Goal: Task Accomplishment & Management: Manage account settings

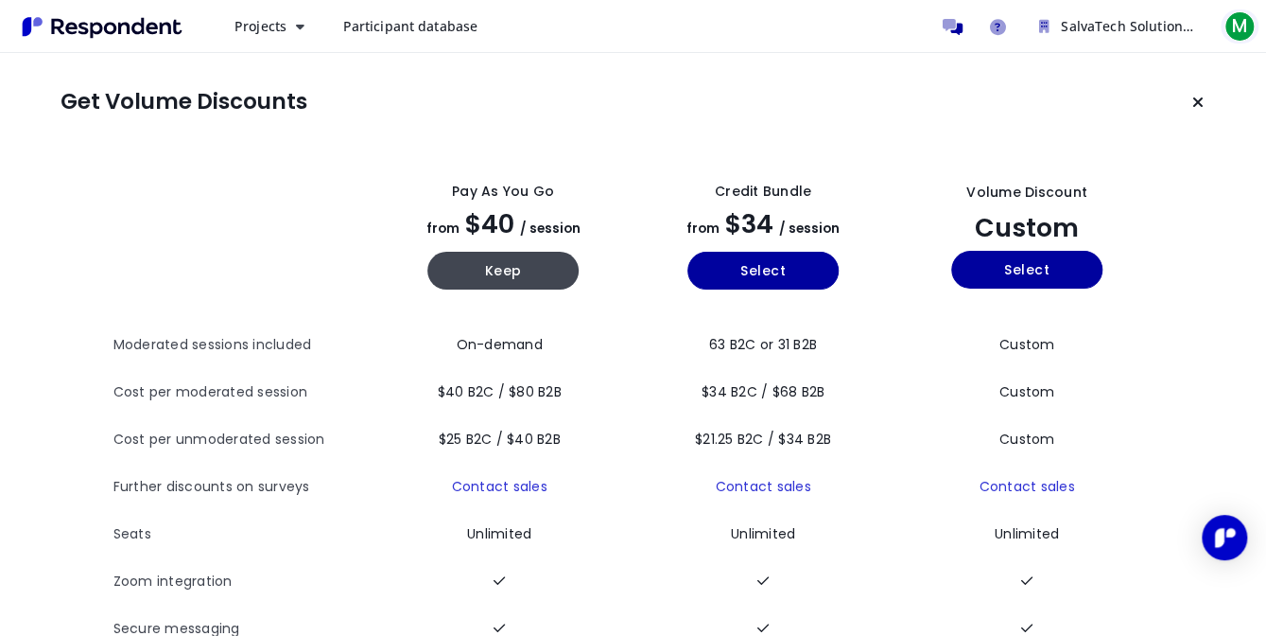
click at [1233, 20] on span "M" at bounding box center [1240, 26] width 30 height 30
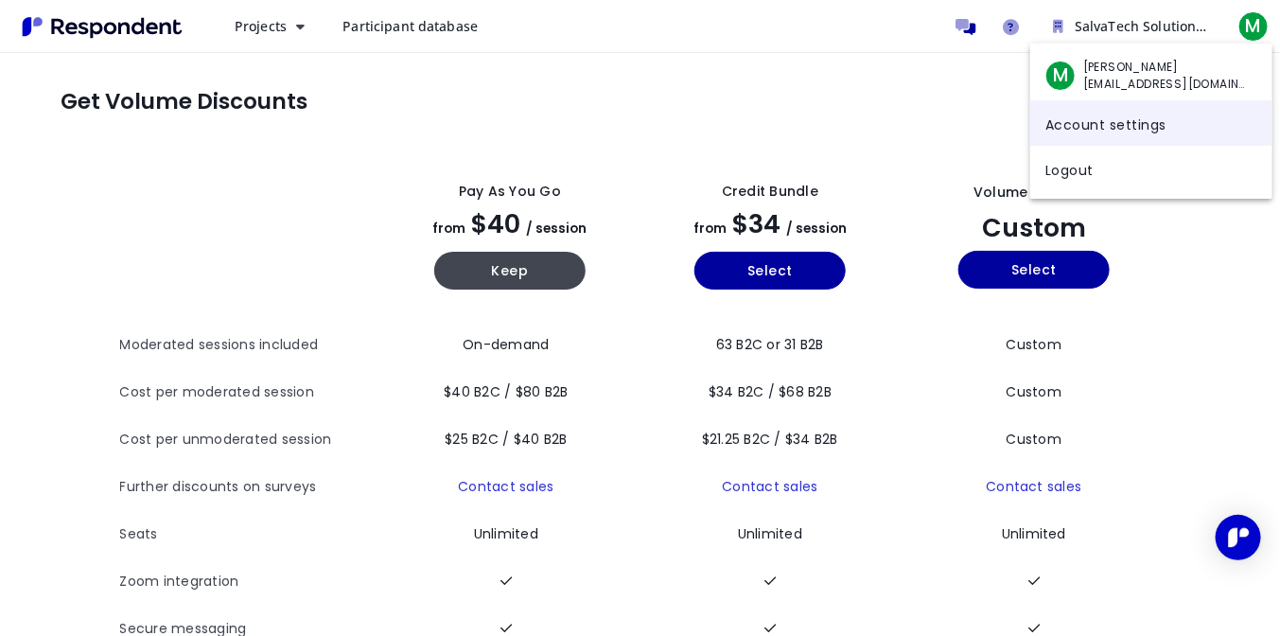
click at [1114, 118] on link "Account settings" at bounding box center [1151, 122] width 242 height 45
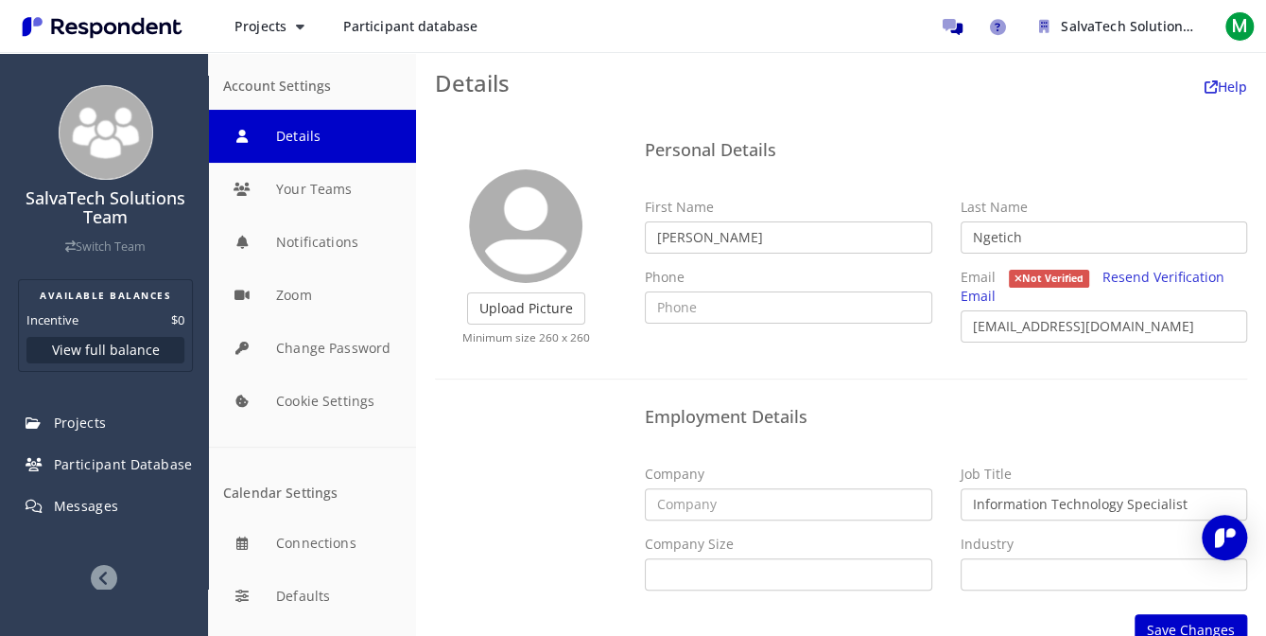
click at [1114, 118] on div "Upload Picture Finished Cropping Minimum size 260 x 260 Personal Details First …" at bounding box center [841, 389] width 850 height 552
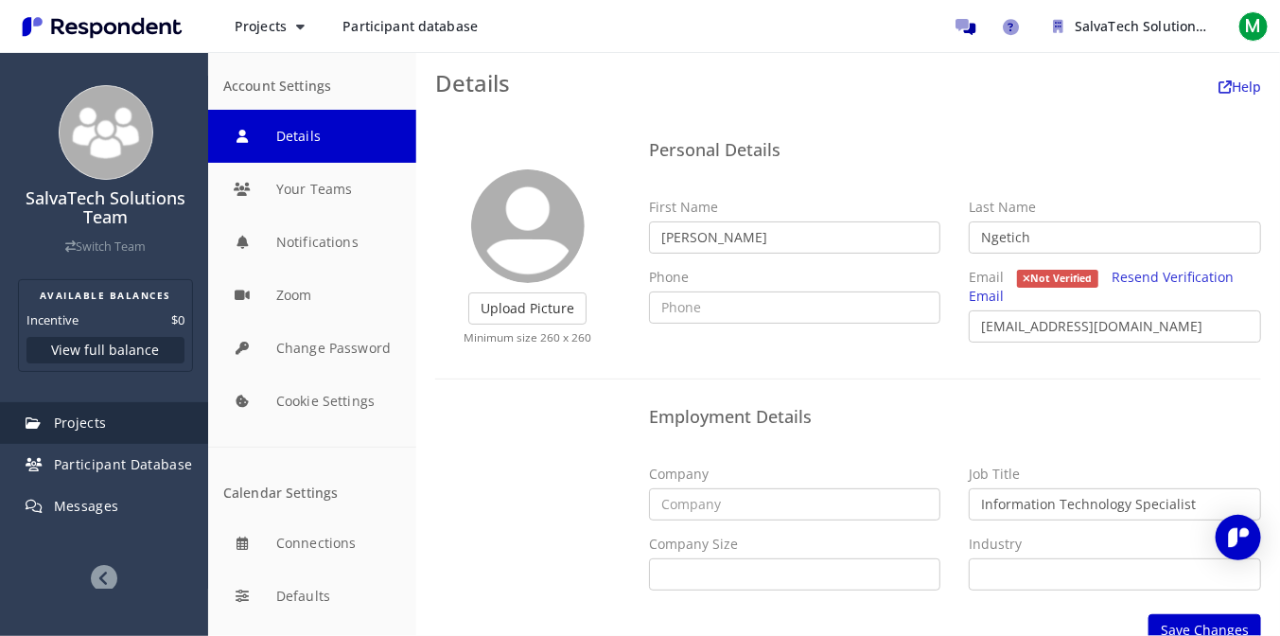
click at [76, 426] on span "Projects" at bounding box center [80, 422] width 53 height 18
click at [127, 414] on link "Projects" at bounding box center [105, 423] width 205 height 42
click at [89, 414] on span "Projects" at bounding box center [80, 422] width 53 height 18
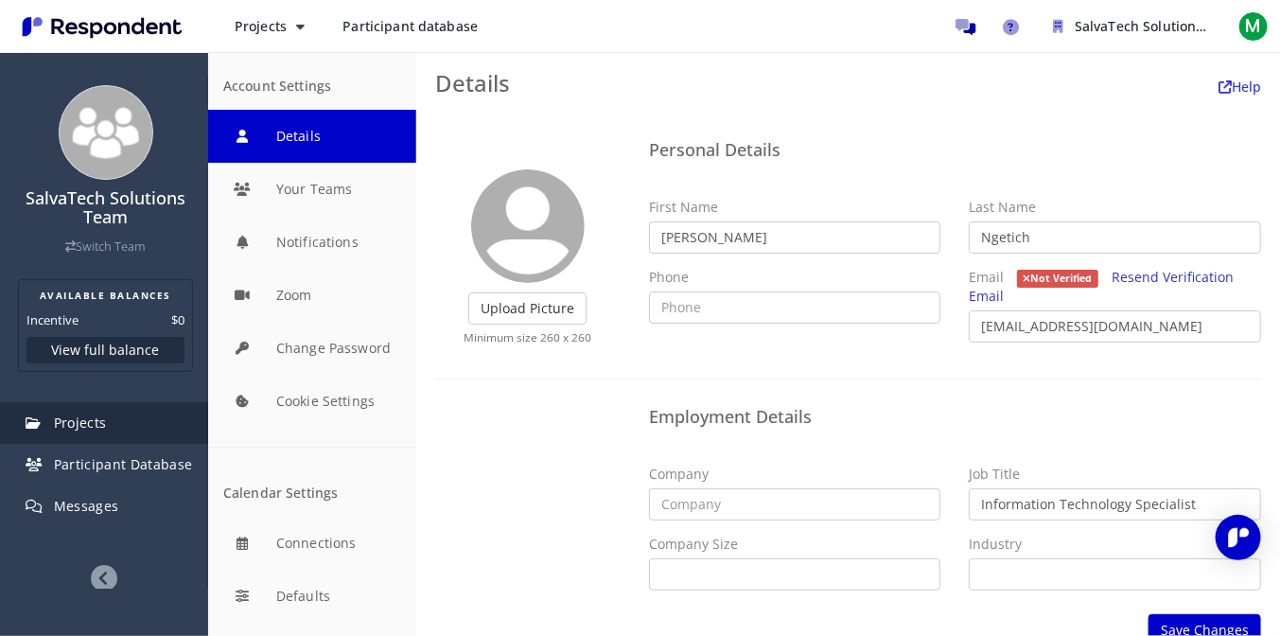
click at [89, 434] on link "Projects" at bounding box center [105, 423] width 205 height 42
click at [90, 425] on span "Projects" at bounding box center [80, 422] width 53 height 18
click at [90, 426] on span "Projects" at bounding box center [80, 422] width 53 height 18
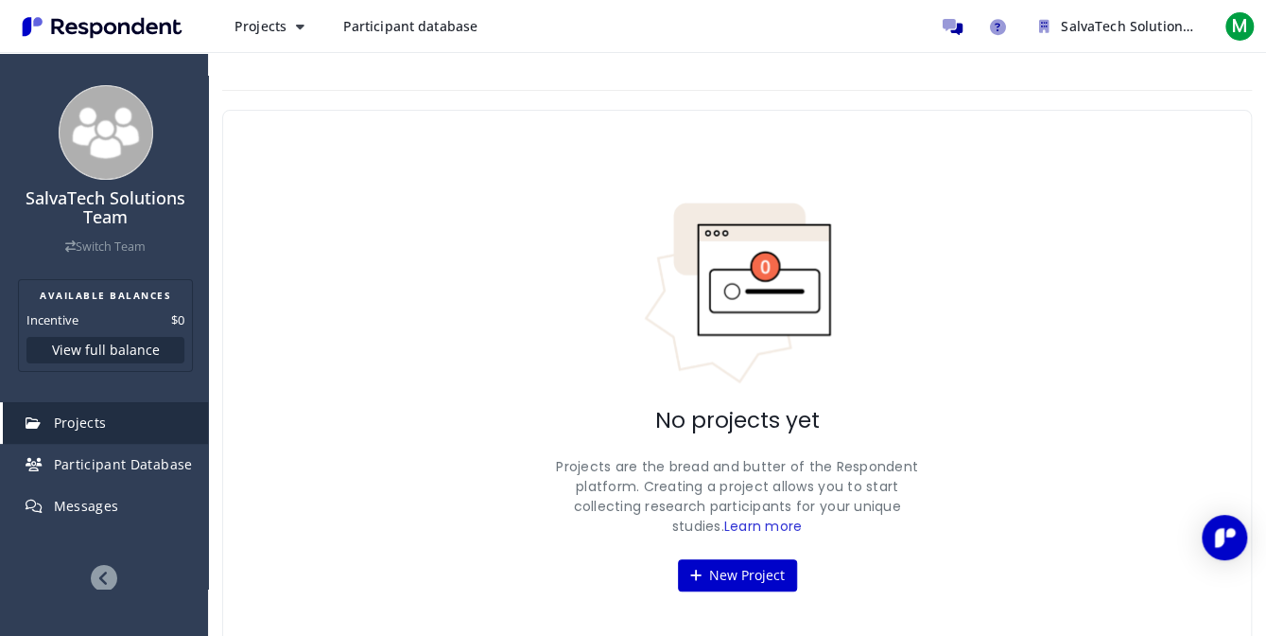
click at [380, 23] on span "Participant database" at bounding box center [409, 26] width 135 height 18
